Goal: Information Seeking & Learning: Find specific fact

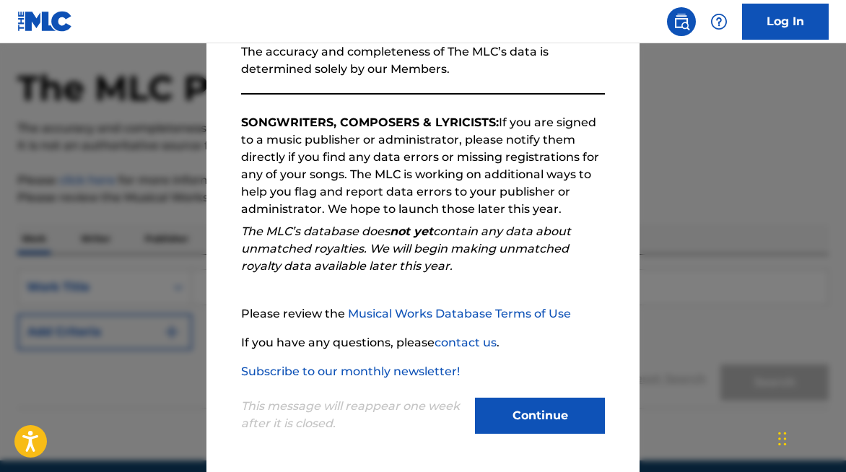
scroll to position [78, 0]
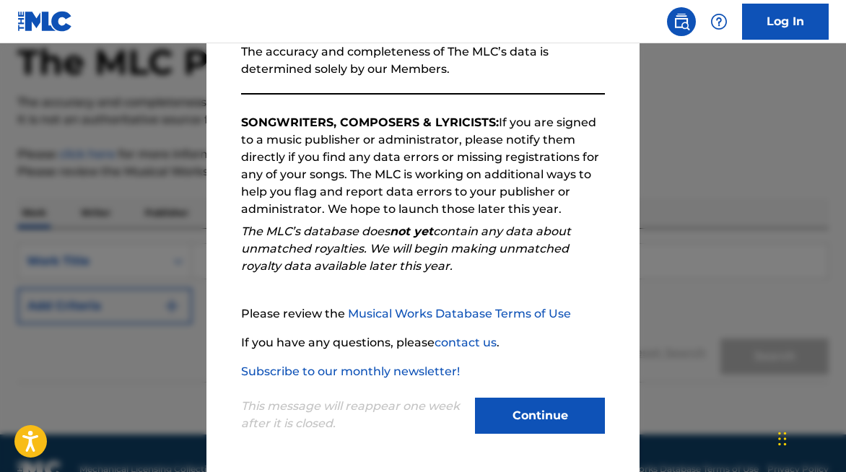
click at [568, 412] on button "Continue" at bounding box center [540, 416] width 130 height 36
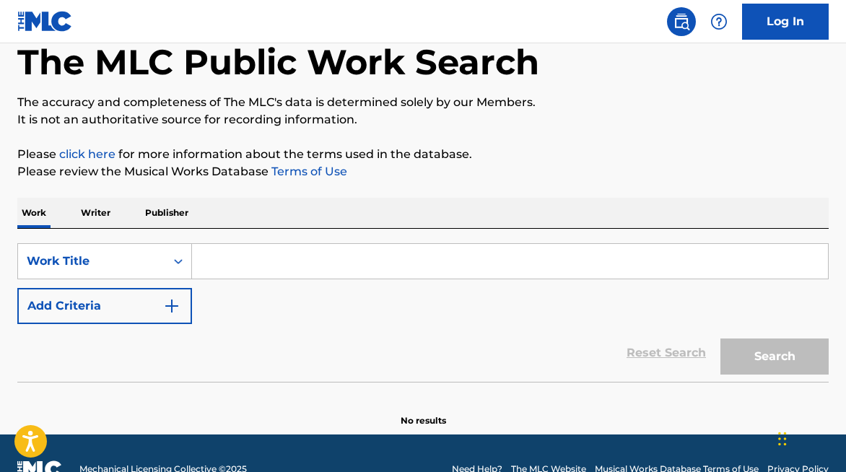
click at [416, 243] on div "Search Form" at bounding box center [510, 261] width 637 height 36
click at [416, 253] on input "Search Form" at bounding box center [510, 261] width 636 height 35
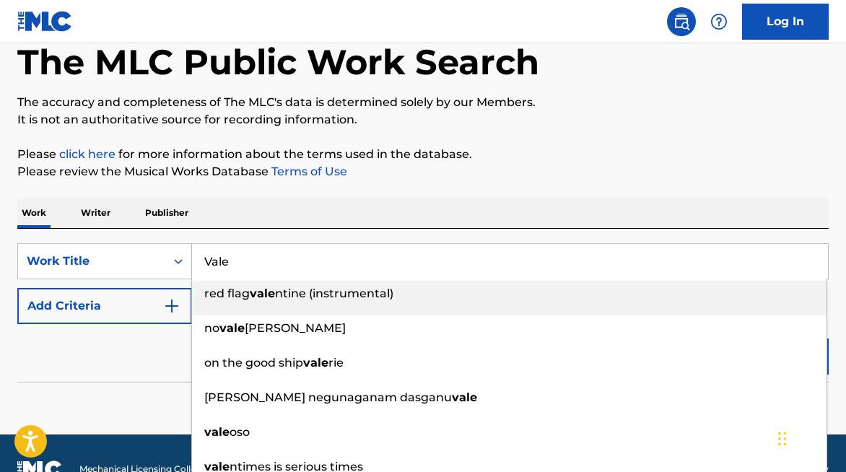
type input "Vale"
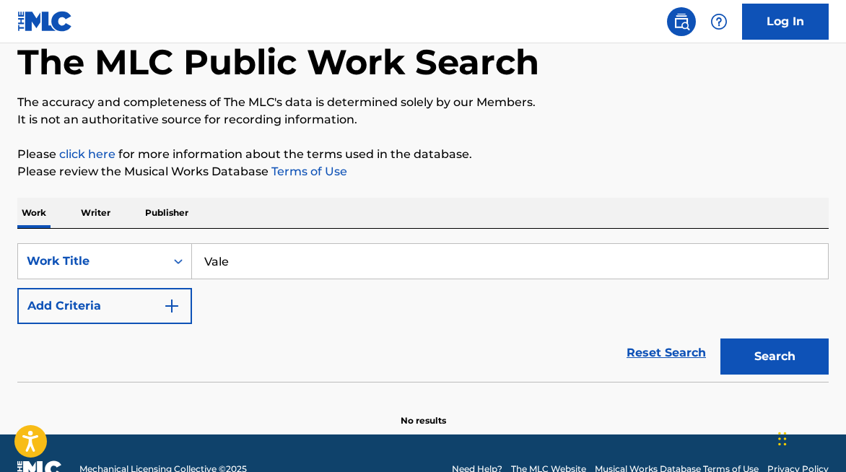
click at [116, 310] on button "Add Criteria" at bounding box center [104, 306] width 175 height 36
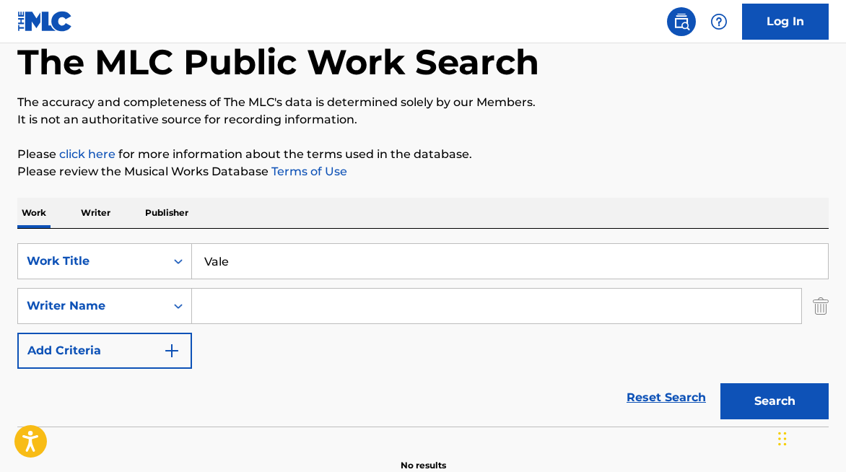
click at [251, 311] on input "Search Form" at bounding box center [496, 306] width 609 height 35
type input "[PERSON_NAME]"
click at [721, 383] on button "Search" at bounding box center [775, 401] width 108 height 36
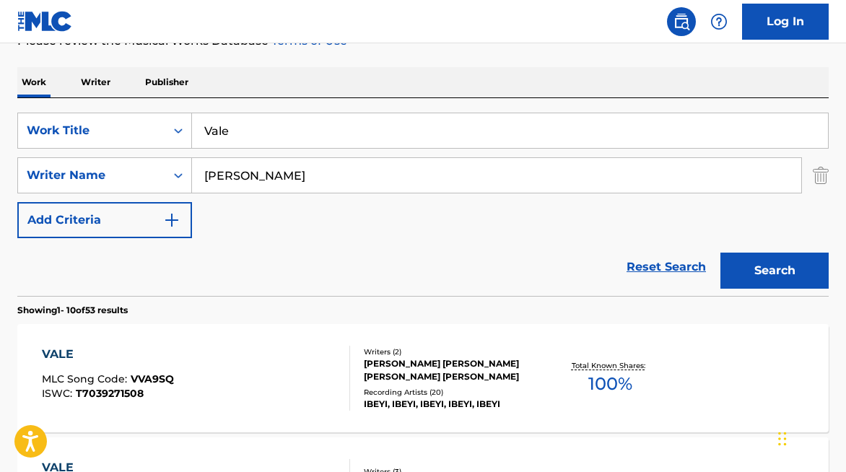
scroll to position [211, 0]
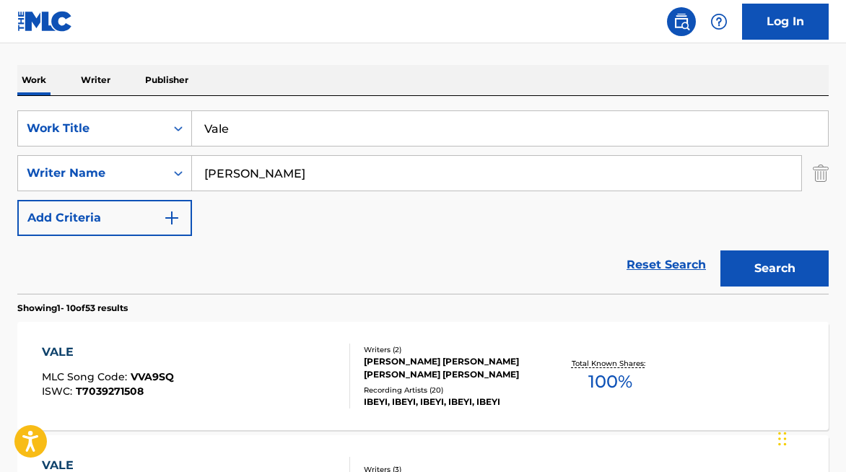
click at [412, 363] on div "[PERSON_NAME] [PERSON_NAME] [PERSON_NAME] [PERSON_NAME]" at bounding box center [453, 368] width 179 height 26
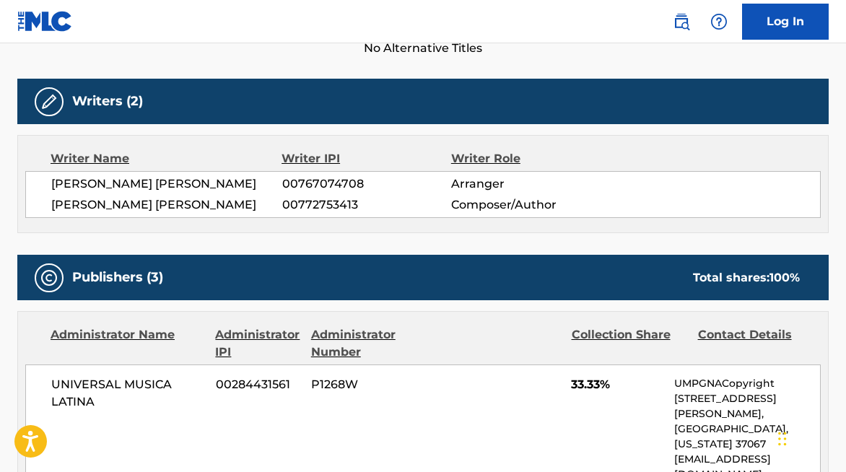
scroll to position [360, 0]
